Goal: Navigation & Orientation: Find specific page/section

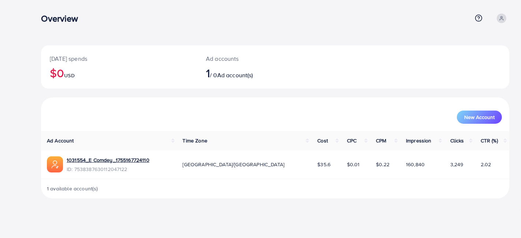
click at [502, 15] on span at bounding box center [502, 19] width 10 height 10
